Goal: Information Seeking & Learning: Stay updated

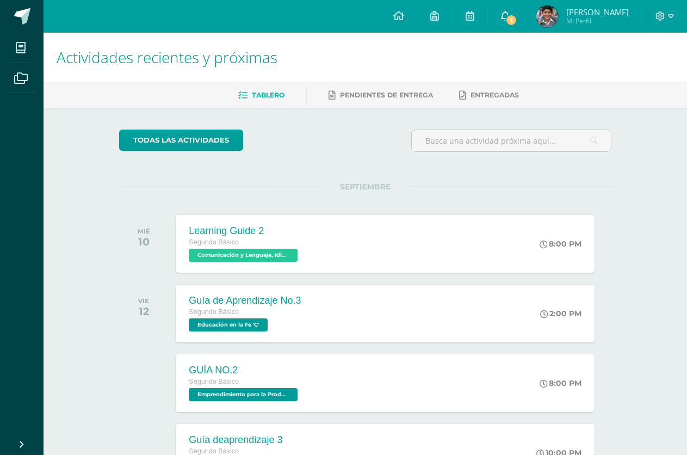
click at [516, 25] on link "3" at bounding box center [505, 16] width 35 height 33
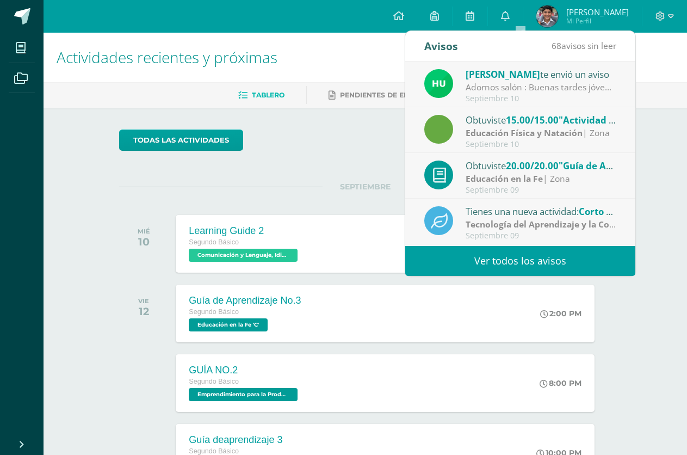
click at [548, 83] on div "Adornos salón : Buenas tardes jóvenes. Se les envía link para la colaboración d…" at bounding box center [541, 87] width 151 height 13
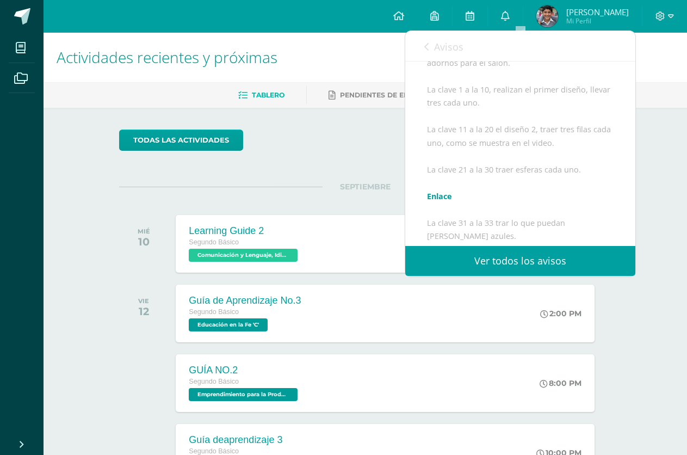
scroll to position [158, 0]
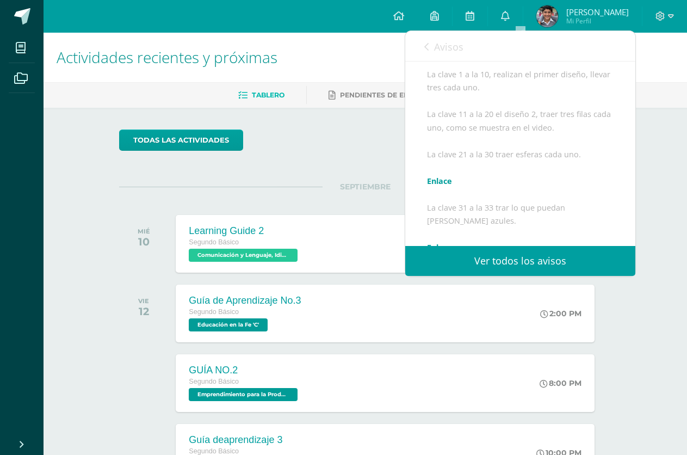
click at [445, 186] on link "Enlace" at bounding box center [439, 181] width 25 height 10
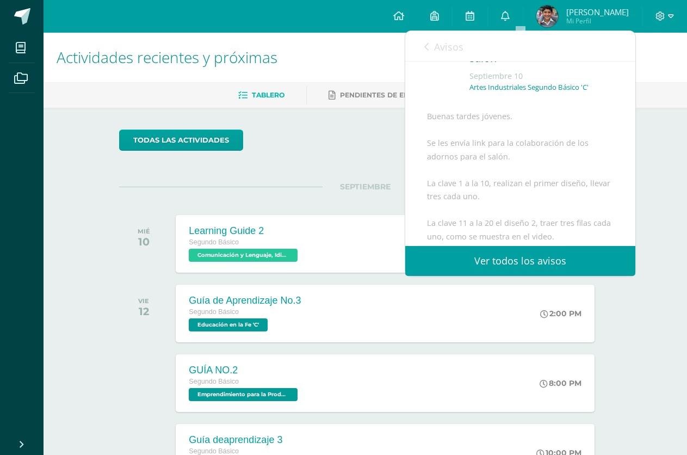
scroll to position [0, 0]
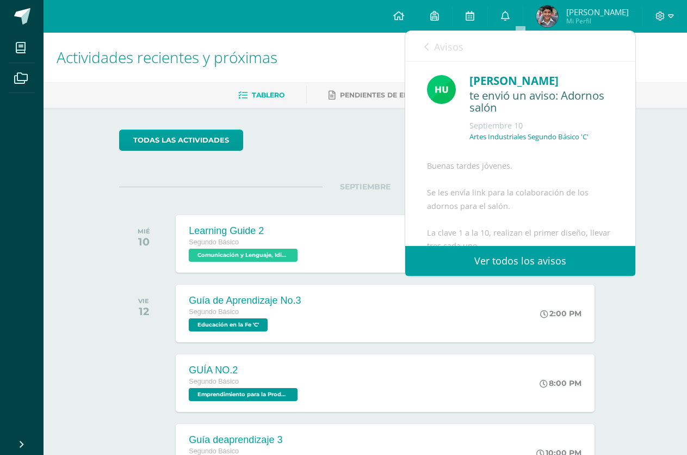
click at [439, 57] on link "Avisos" at bounding box center [443, 46] width 39 height 31
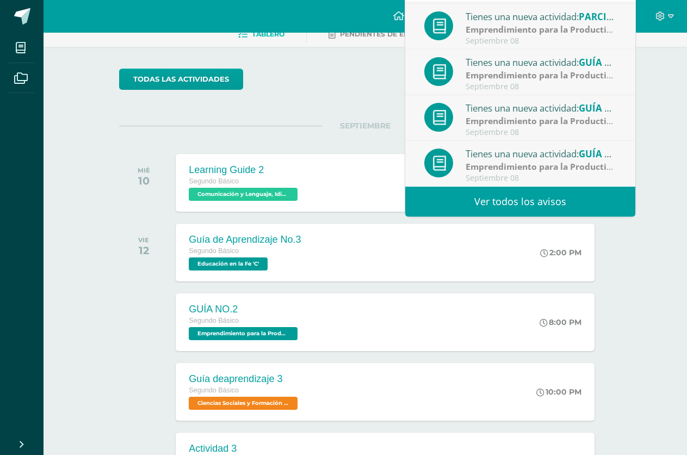
scroll to position [234, 0]
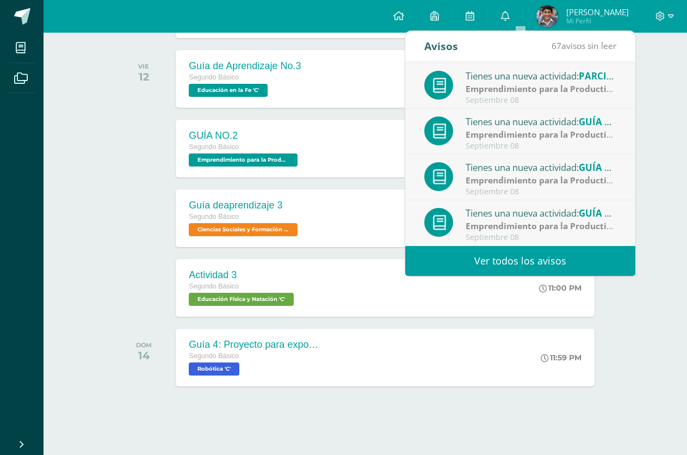
click at [536, 255] on link "Ver todos los avisos" at bounding box center [520, 261] width 230 height 30
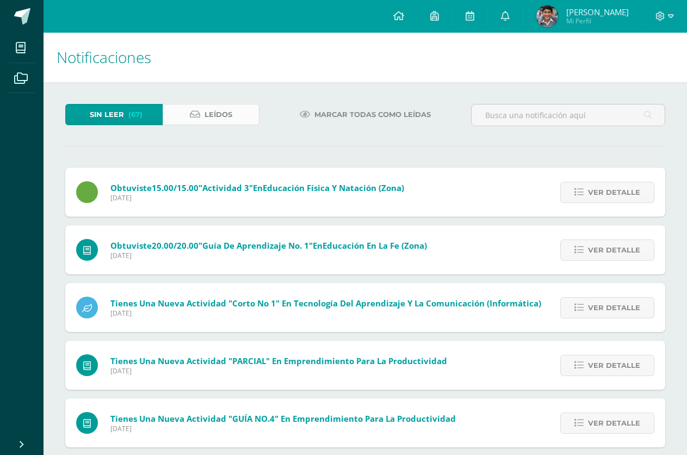
click at [233, 115] on link "Leídos" at bounding box center [211, 114] width 97 height 21
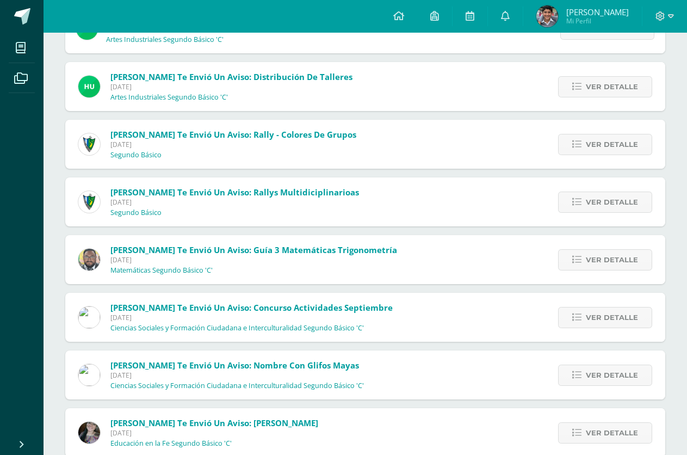
scroll to position [707, 0]
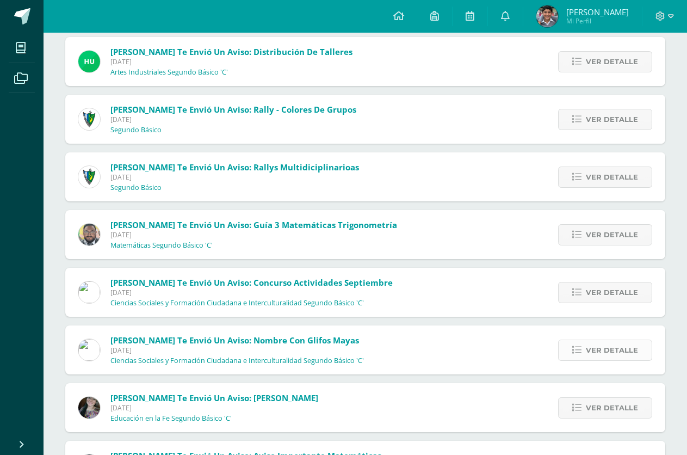
click at [624, 349] on span "Ver detalle" at bounding box center [612, 350] width 52 height 20
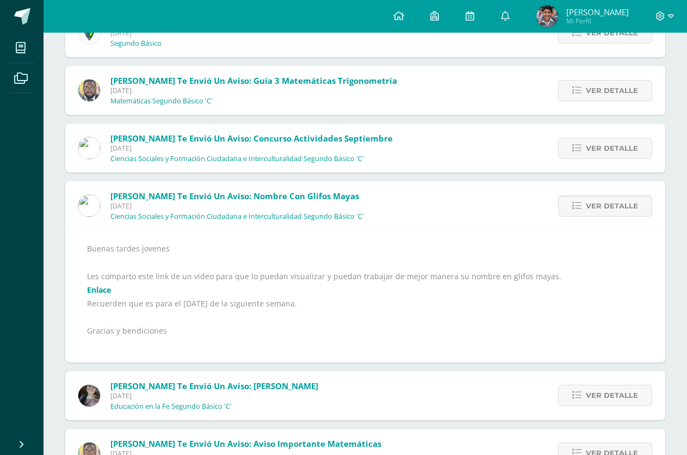
scroll to position [870, 0]
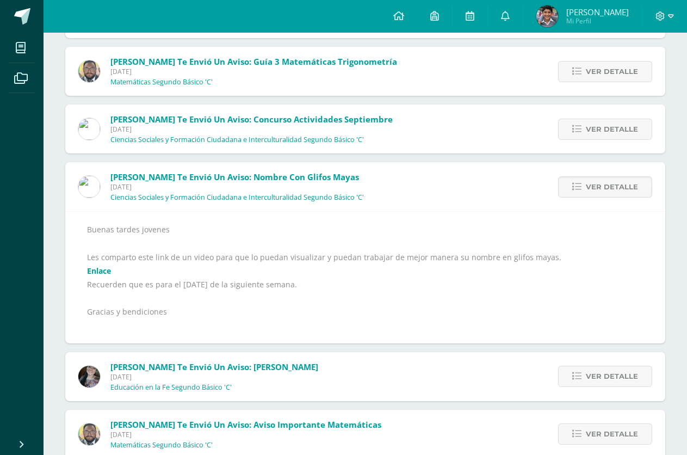
click at [96, 267] on link "Enlace" at bounding box center [99, 270] width 24 height 10
